Goal: Transaction & Acquisition: Purchase product/service

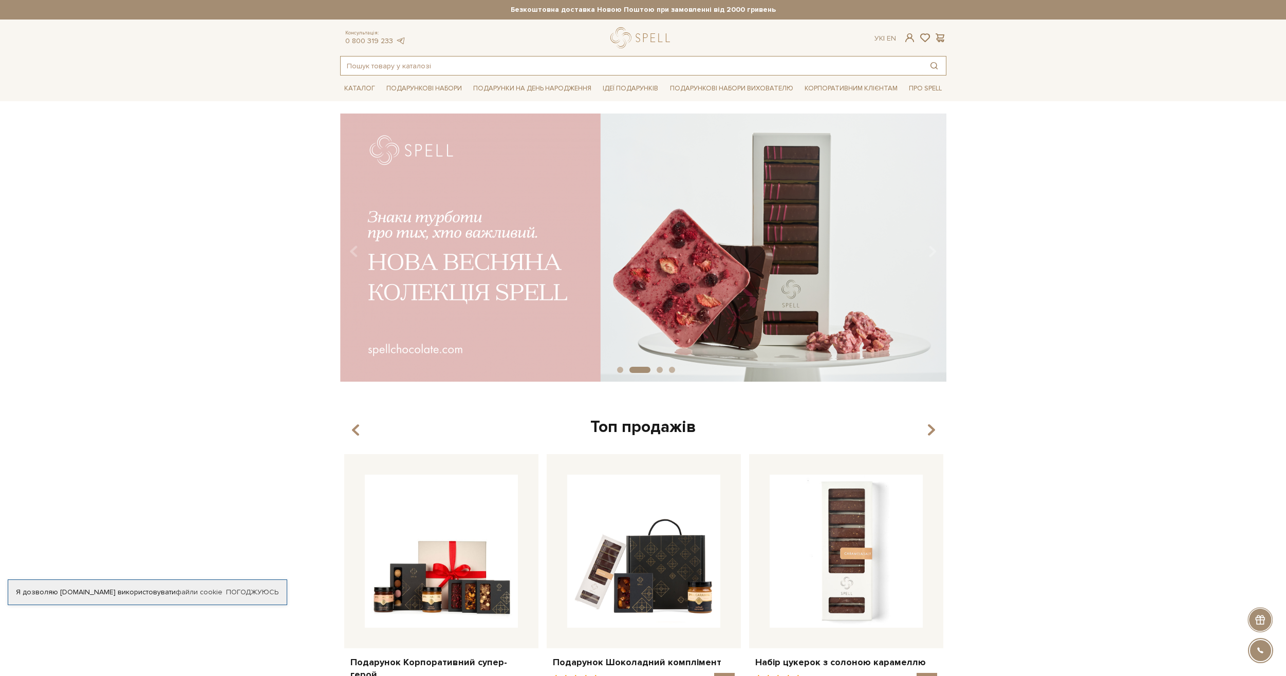
click at [508, 66] on input "text" at bounding box center [632, 66] width 582 height 18
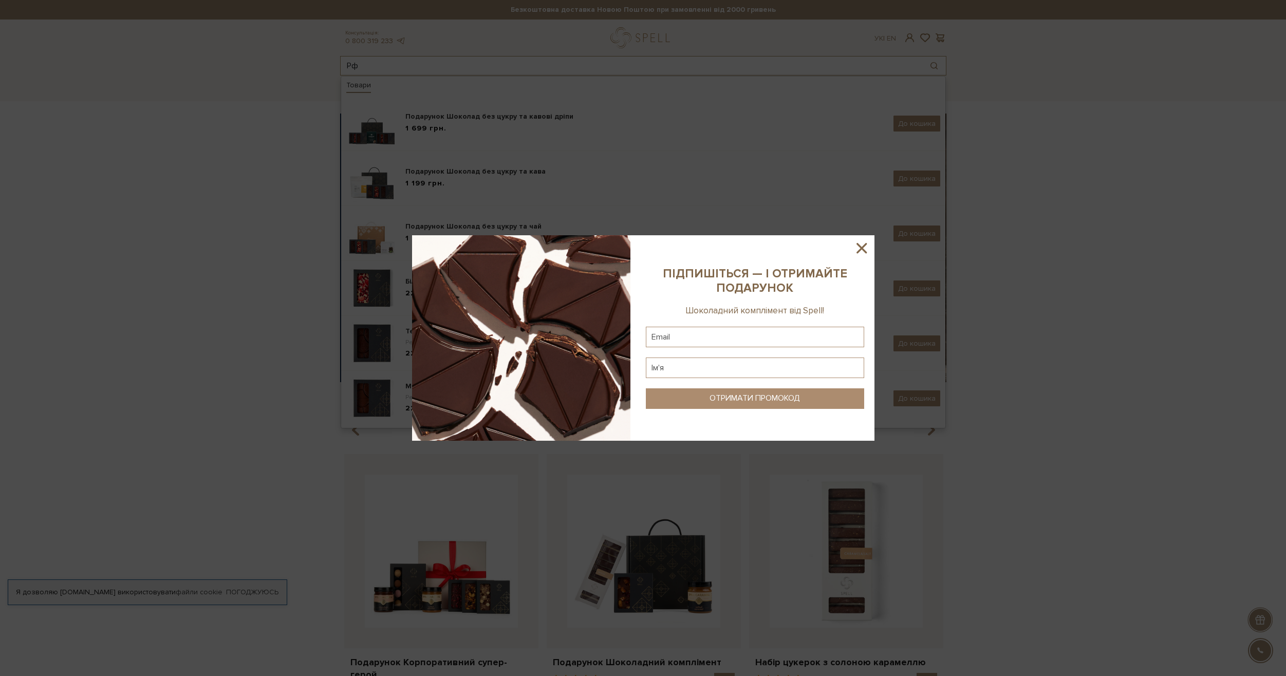
type input "Р"
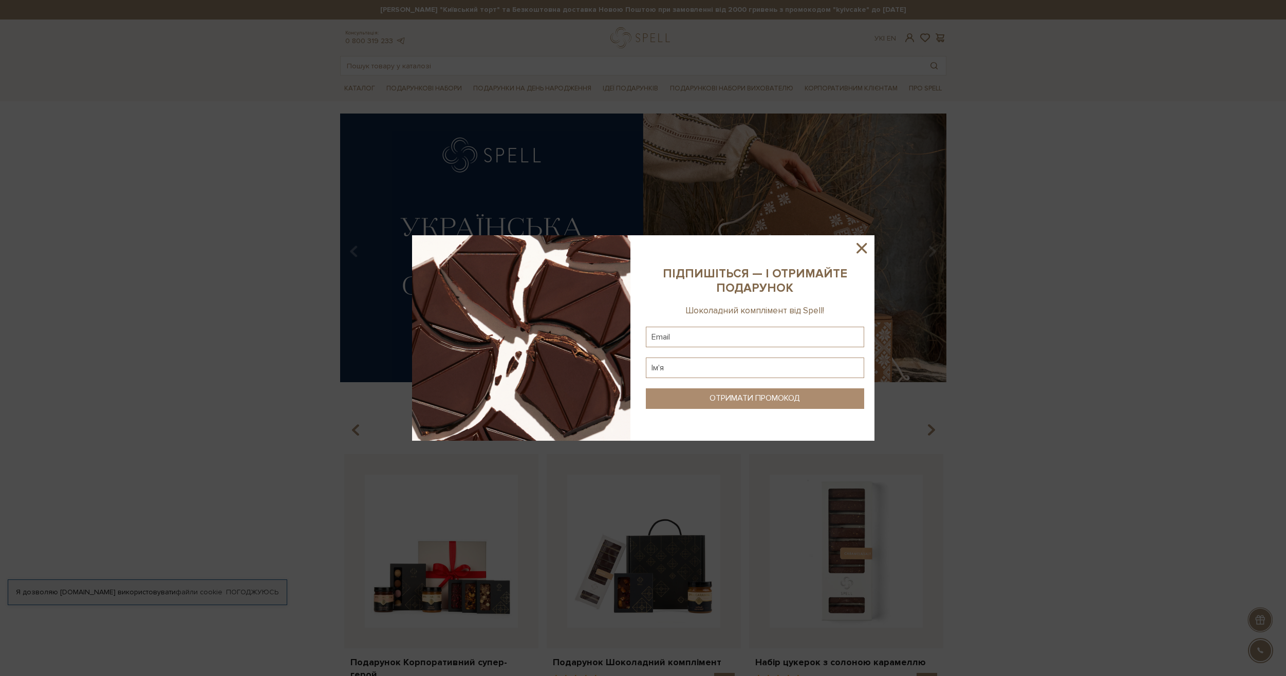
click at [863, 245] on icon at bounding box center [861, 247] width 17 height 17
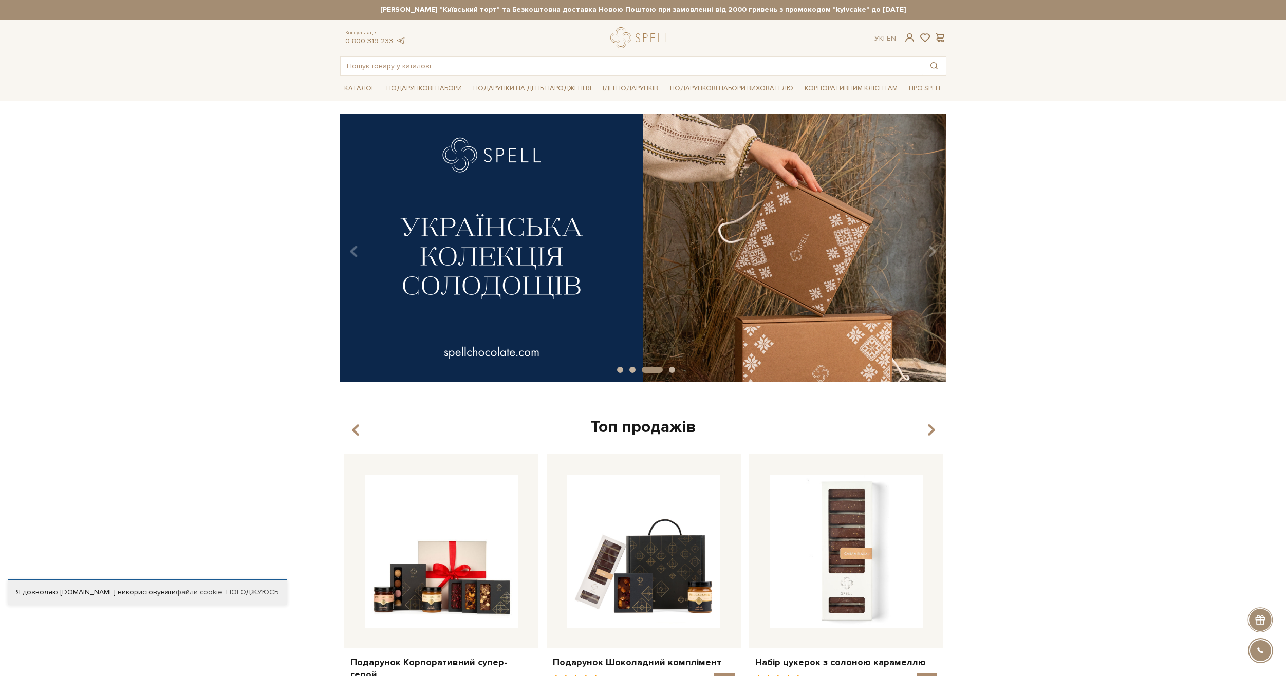
click at [422, 54] on div "Консультація: 0 800 319 233 Ук | En | Товари Подарунок Шоколад без цукру та кав…" at bounding box center [643, 51] width 619 height 48
click at [421, 58] on input "text" at bounding box center [632, 66] width 582 height 18
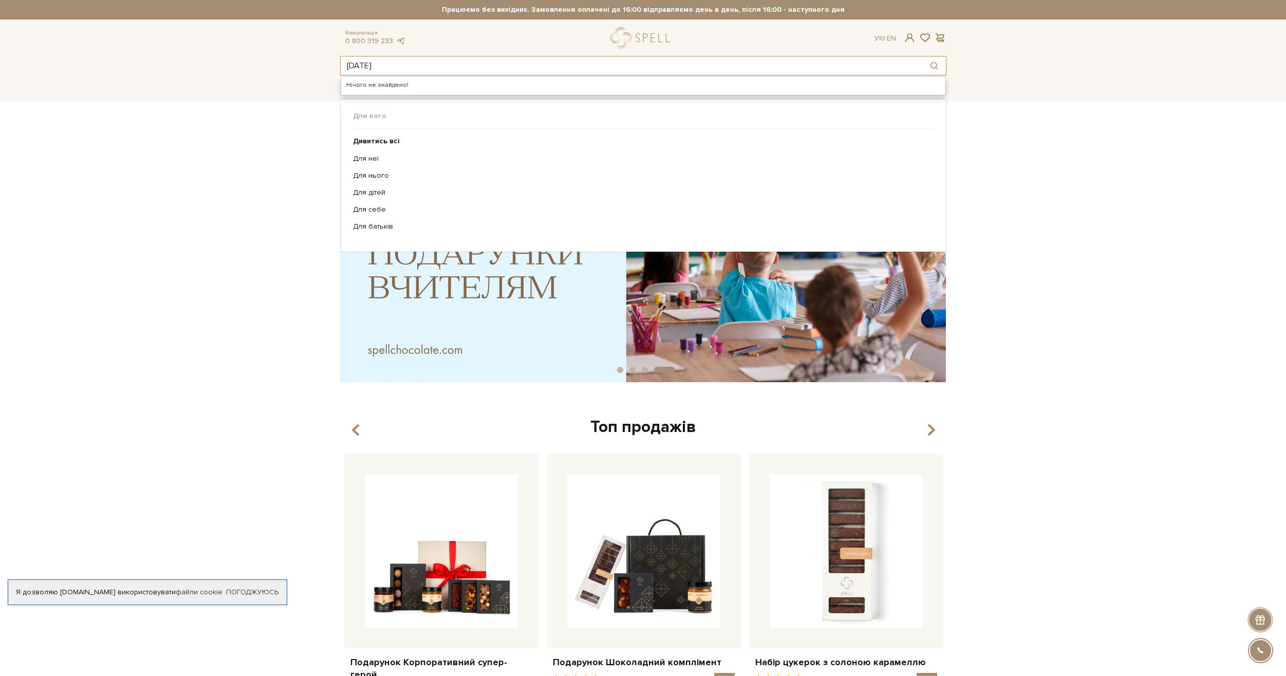
type input "Halloween"
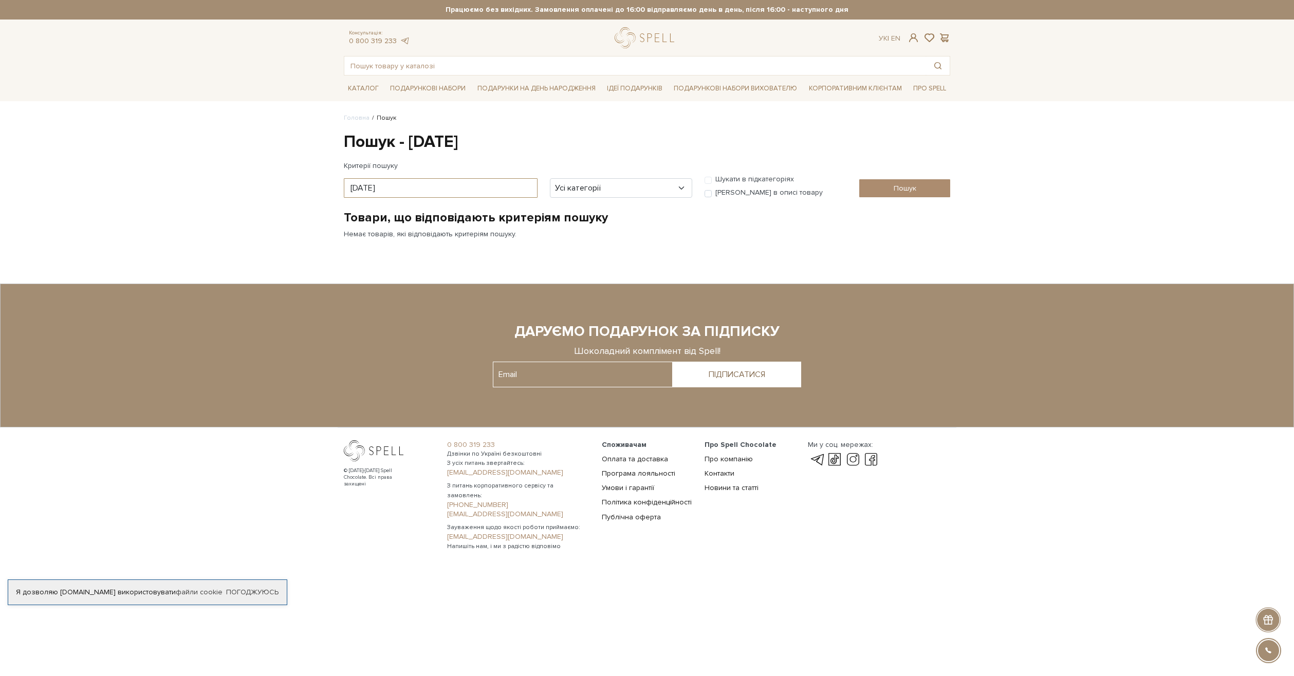
drag, startPoint x: 361, startPoint y: 193, endPoint x: 206, endPoint y: 207, distance: 155.8
click at [206, 207] on body "Подарункові набори SALE Корпоративним клієнтам Доставка і оплата Консультація: …" at bounding box center [647, 281] width 1294 height 562
type input "U"
type input "Хеловін"
drag, startPoint x: 397, startPoint y: 194, endPoint x: 164, endPoint y: 206, distance: 232.5
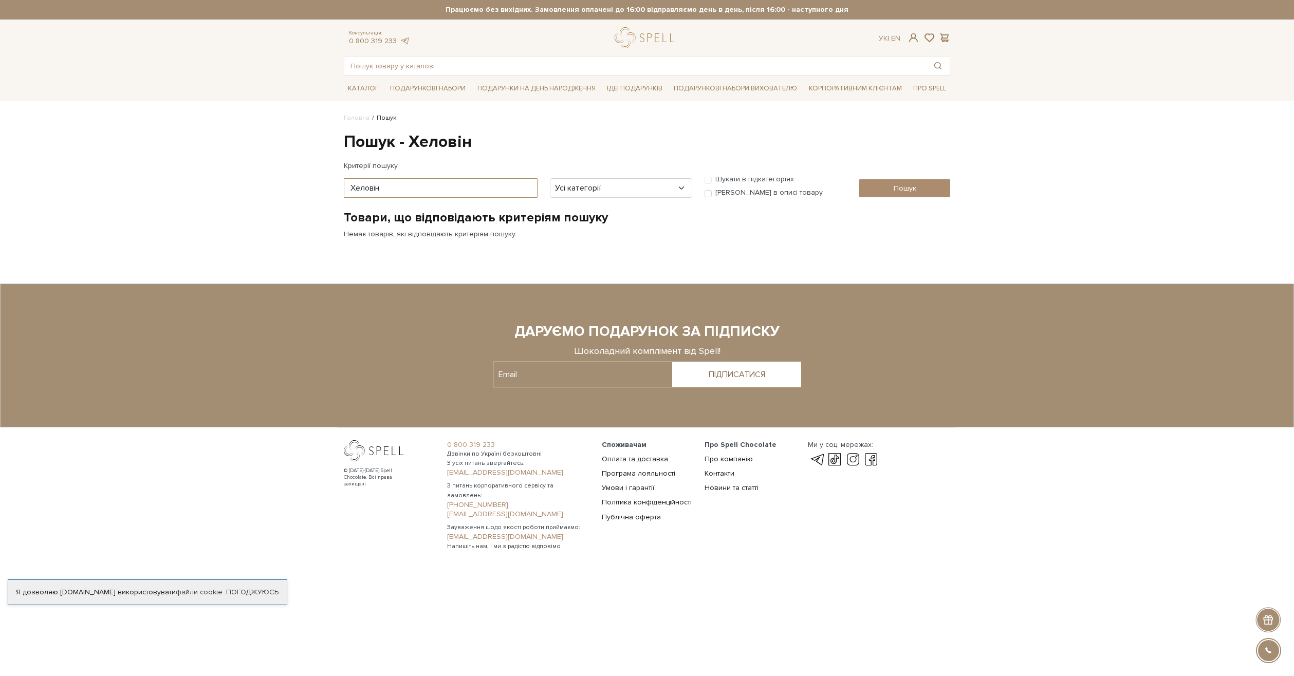
click at [165, 206] on body "Подарункові набори SALE Корпоративним клієнтам Доставка і оплата Консультація: …" at bounding box center [647, 281] width 1294 height 562
type input "Геловін"
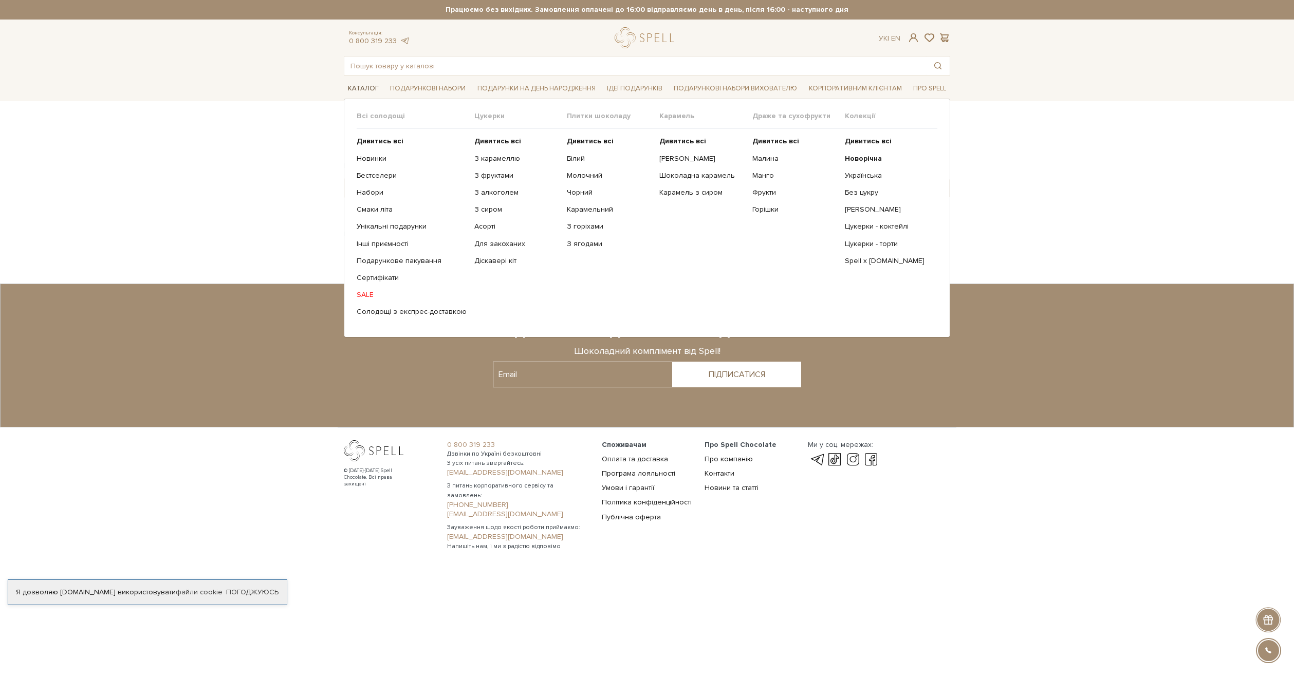
click at [368, 87] on link "Каталог" at bounding box center [363, 89] width 39 height 16
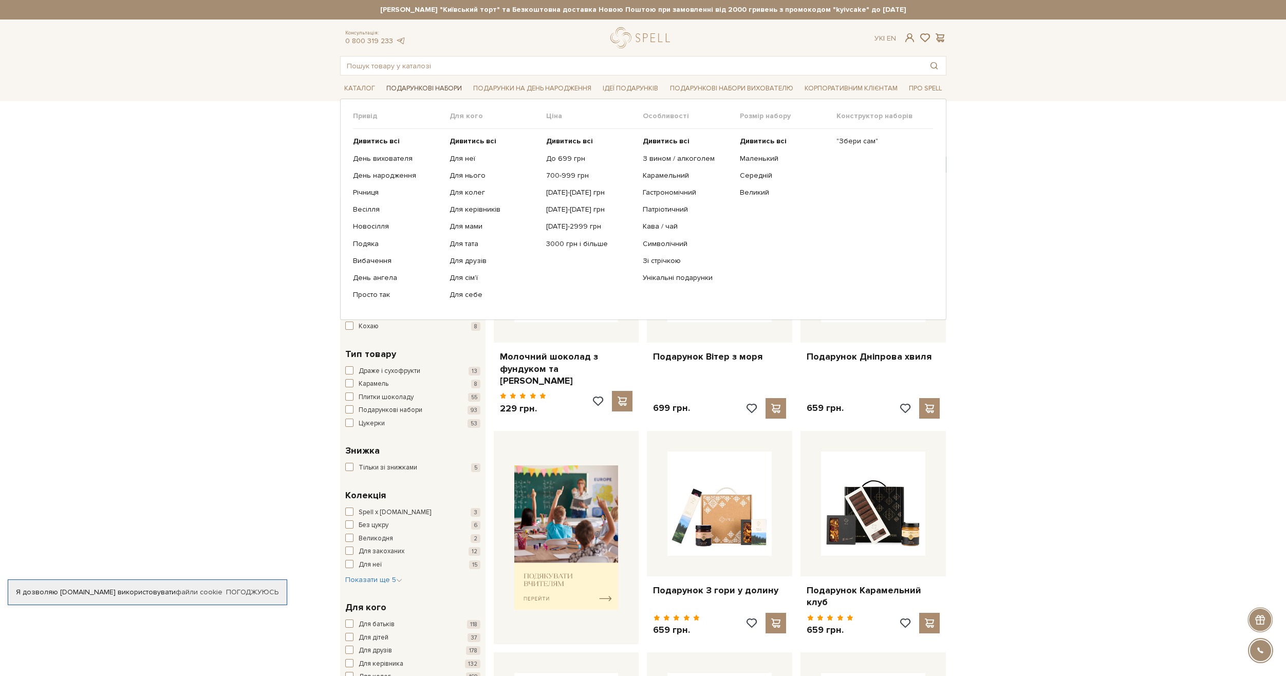
click at [420, 90] on link "Подарункові набори" at bounding box center [424, 89] width 84 height 16
